Goal: Check status: Check status

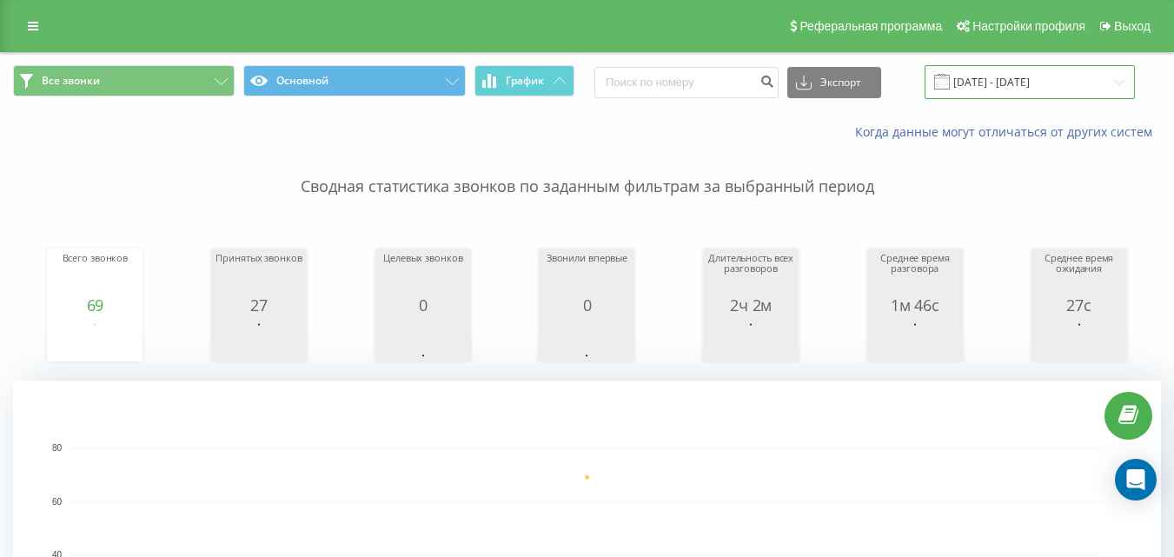
click at [993, 76] on input "[DATE] - [DATE]" at bounding box center [1030, 82] width 210 height 34
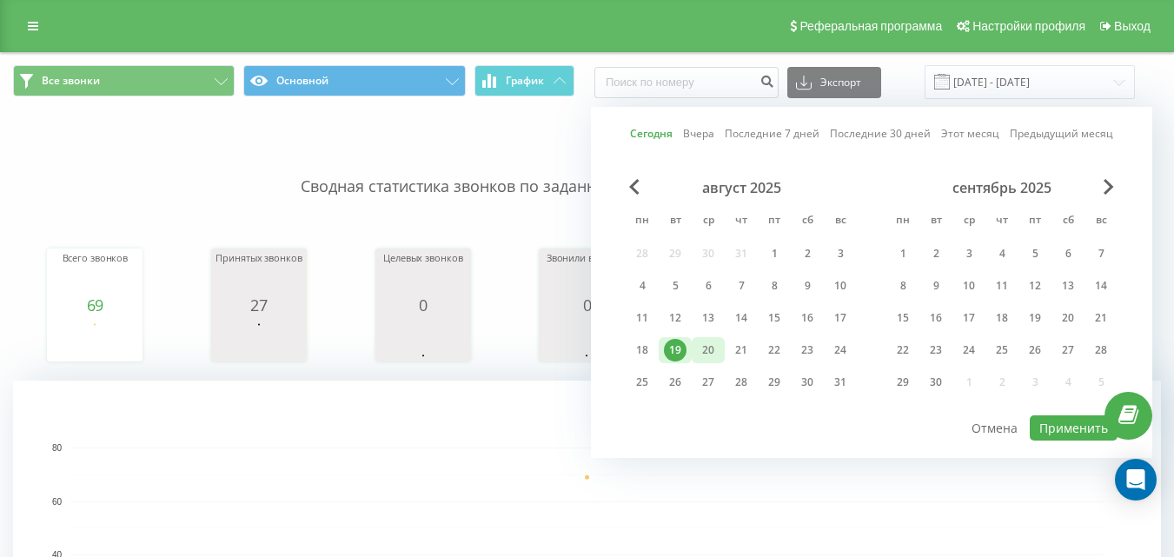
click at [706, 352] on div "20" at bounding box center [708, 350] width 23 height 23
drag, startPoint x: 1065, startPoint y: 426, endPoint x: 971, endPoint y: 458, distance: 100.0
click at [1064, 426] on button "Применить" at bounding box center [1074, 427] width 88 height 25
type input "20.08.2025 - 20.08.2025"
